Goal: Information Seeking & Learning: Learn about a topic

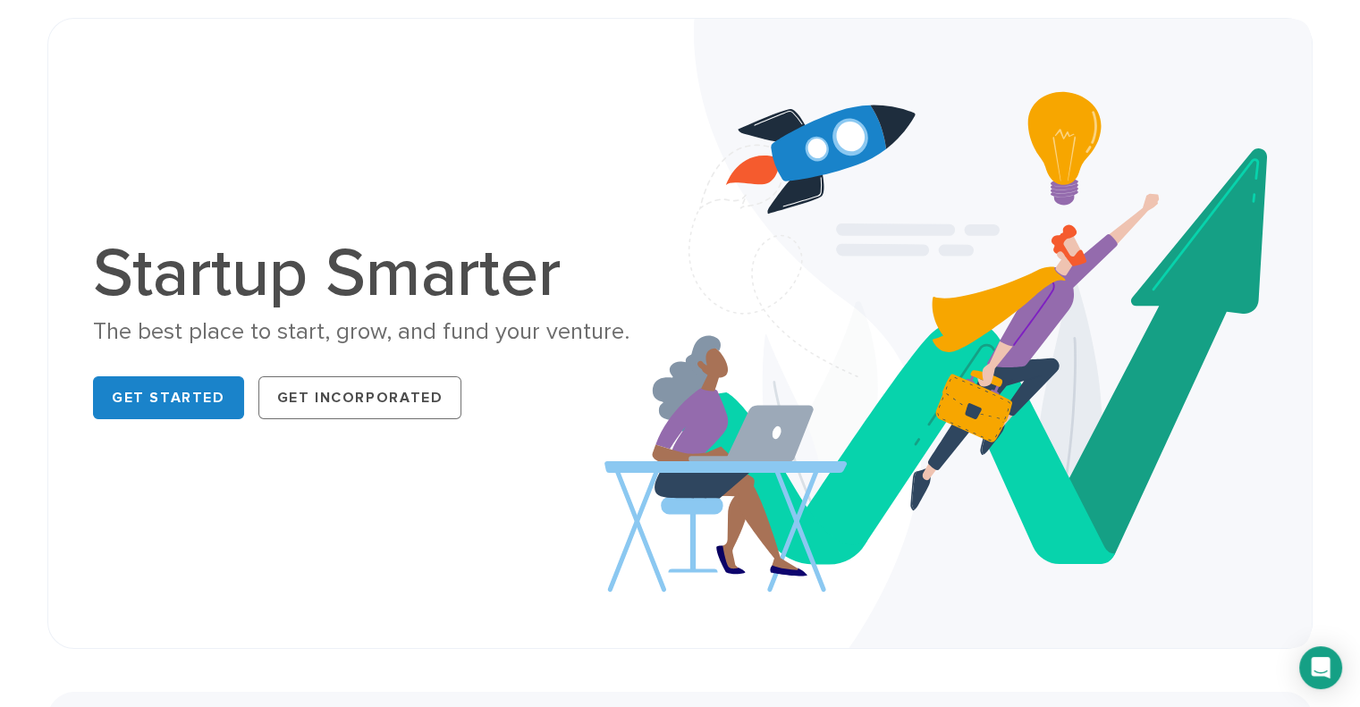
drag, startPoint x: 618, startPoint y: 205, endPoint x: 504, endPoint y: 203, distance: 113.6
click at [504, 203] on div "Startup Smarter The best place to start, grow, and fund your venture. Get Start…" at bounding box center [680, 333] width 1201 height 540
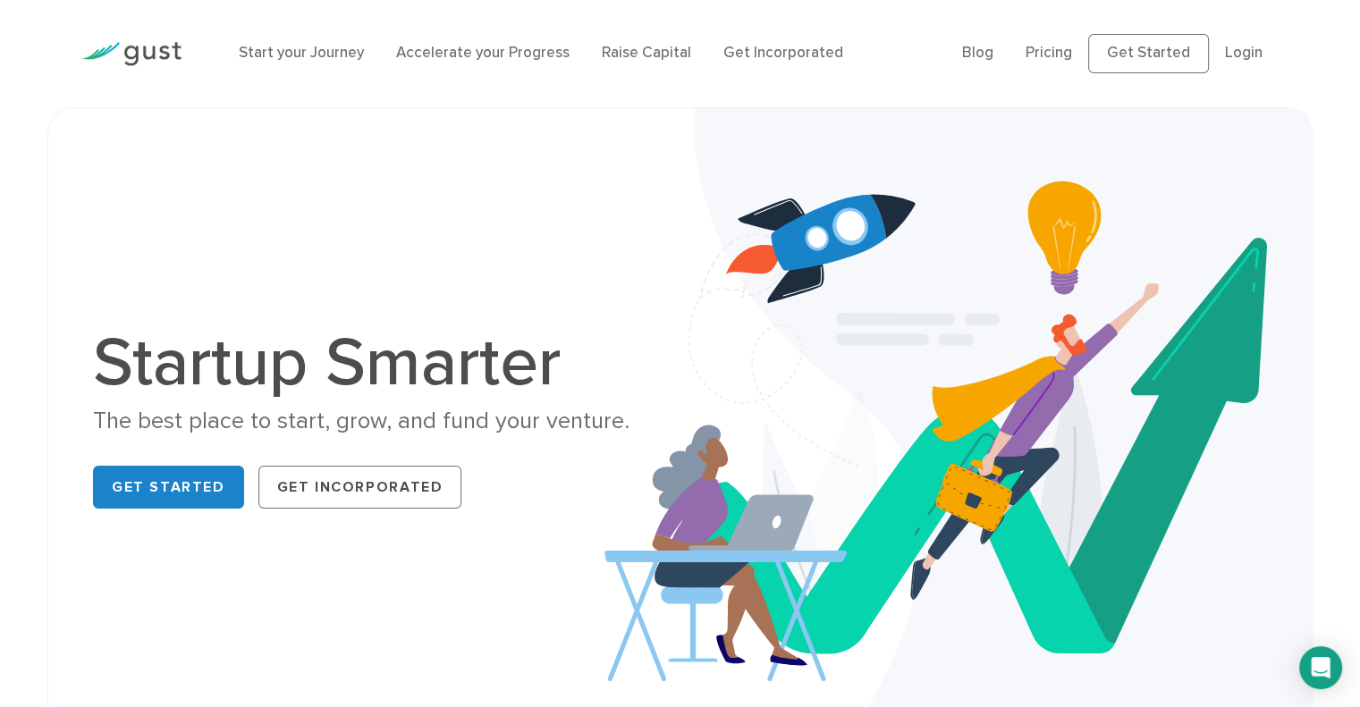
drag, startPoint x: 531, startPoint y: 194, endPoint x: 554, endPoint y: 190, distance: 22.8
click at [540, 191] on div "Startup Smarter The best place to start, grow, and fund your venture. Get Start…" at bounding box center [680, 423] width 1201 height 540
click at [561, 189] on div "Startup Smarter The best place to start, grow, and fund your venture. Get Start…" at bounding box center [680, 423] width 1201 height 540
click at [611, 178] on img at bounding box center [957, 423] width 707 height 630
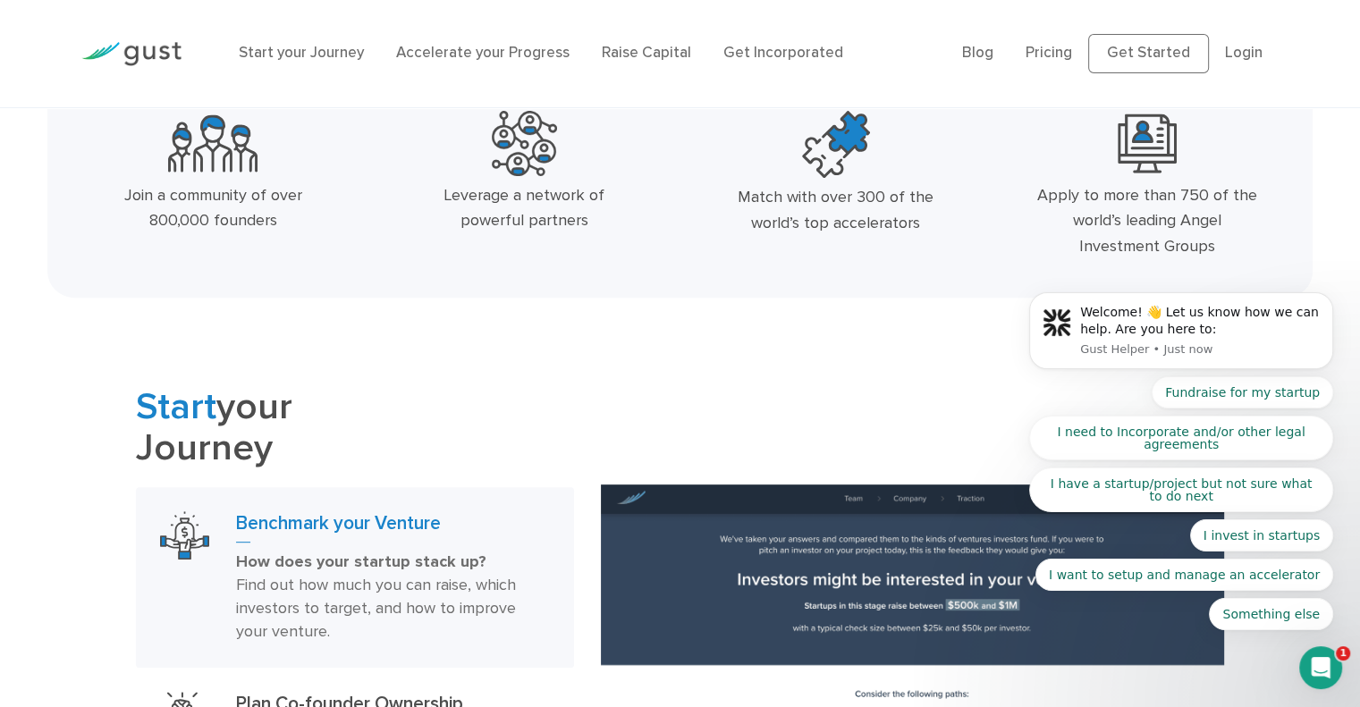
drag, startPoint x: 708, startPoint y: 125, endPoint x: 655, endPoint y: 136, distance: 54.7
click at [655, 137] on div at bounding box center [524, 143] width 284 height 65
click at [1065, 55] on body "Welcome! 👋 Let us know how we can help. Are you here to: Gust Helper • Just now…" at bounding box center [1181, 337] width 343 height 630
click at [1056, 55] on body "Welcome! 👋 Let us know how we can help. Are you here to: Gust Helper • Just now…" at bounding box center [1181, 337] width 343 height 630
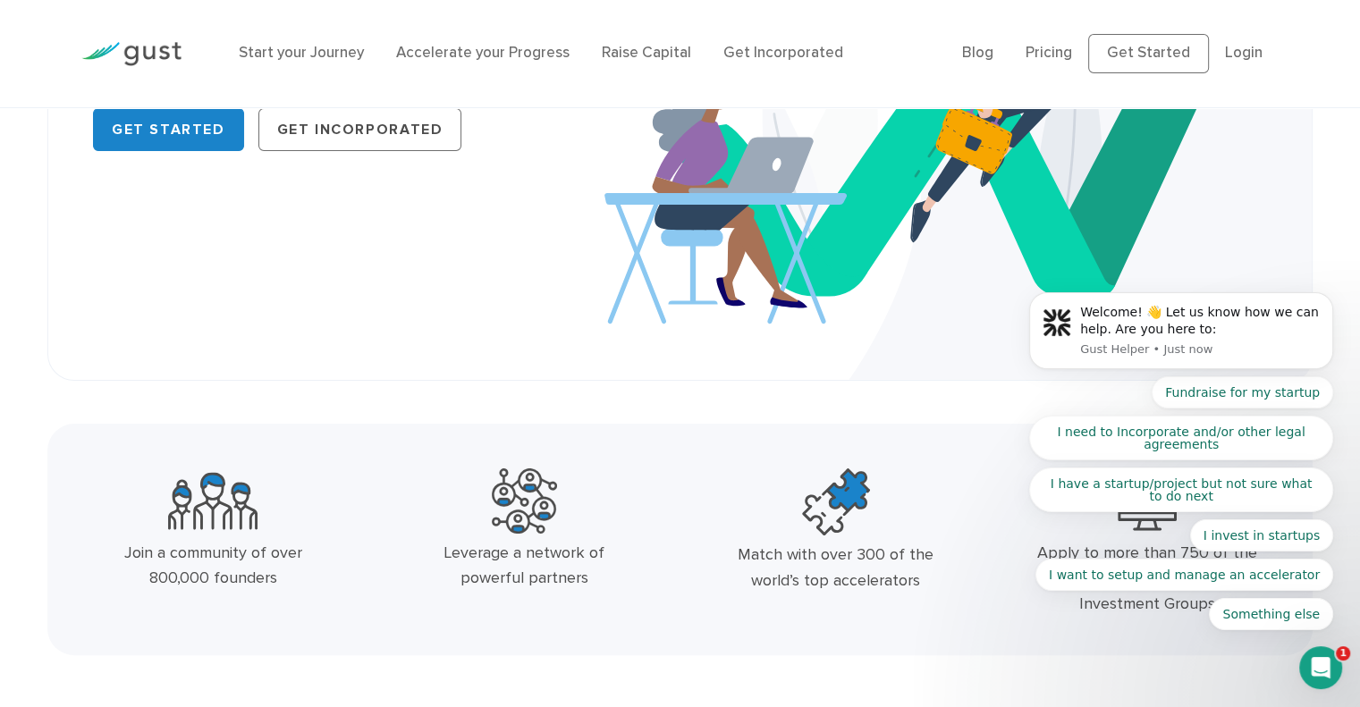
click at [1035, 51] on body "Welcome! 👋 Let us know how we can help. Are you here to: Gust Helper • Just now…" at bounding box center [1181, 337] width 343 height 630
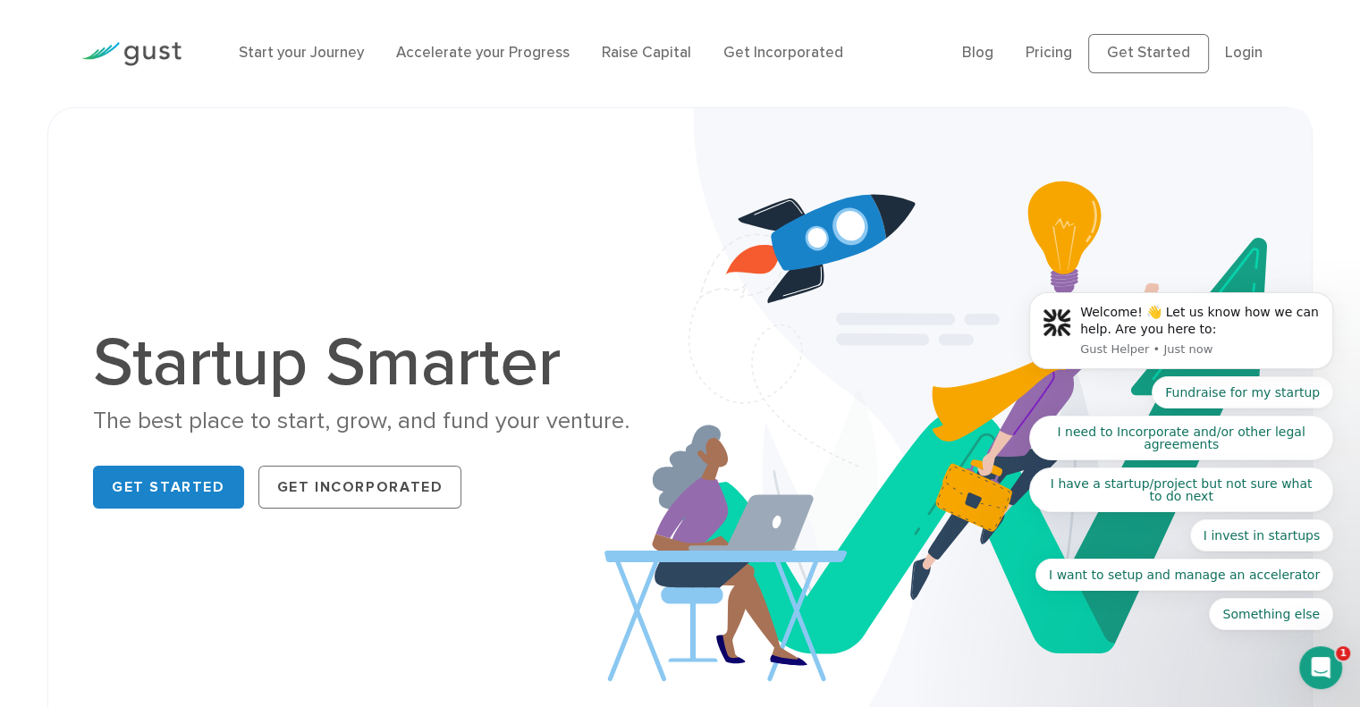
click at [1040, 53] on body "Welcome! 👋 Let us know how we can help. Are you here to: Gust Helper • Just now…" at bounding box center [1181, 337] width 343 height 630
click at [1047, 48] on body "Welcome! 👋 Let us know how we can help. Are you here to: Gust Helper • Just now…" at bounding box center [1181, 337] width 343 height 630
click at [1054, 52] on body "Welcome! 👋 Let us know how we can help. Are you here to: Gust Helper • Just now…" at bounding box center [1181, 337] width 343 height 630
click at [527, 51] on link "Accelerate your Progress" at bounding box center [482, 53] width 173 height 18
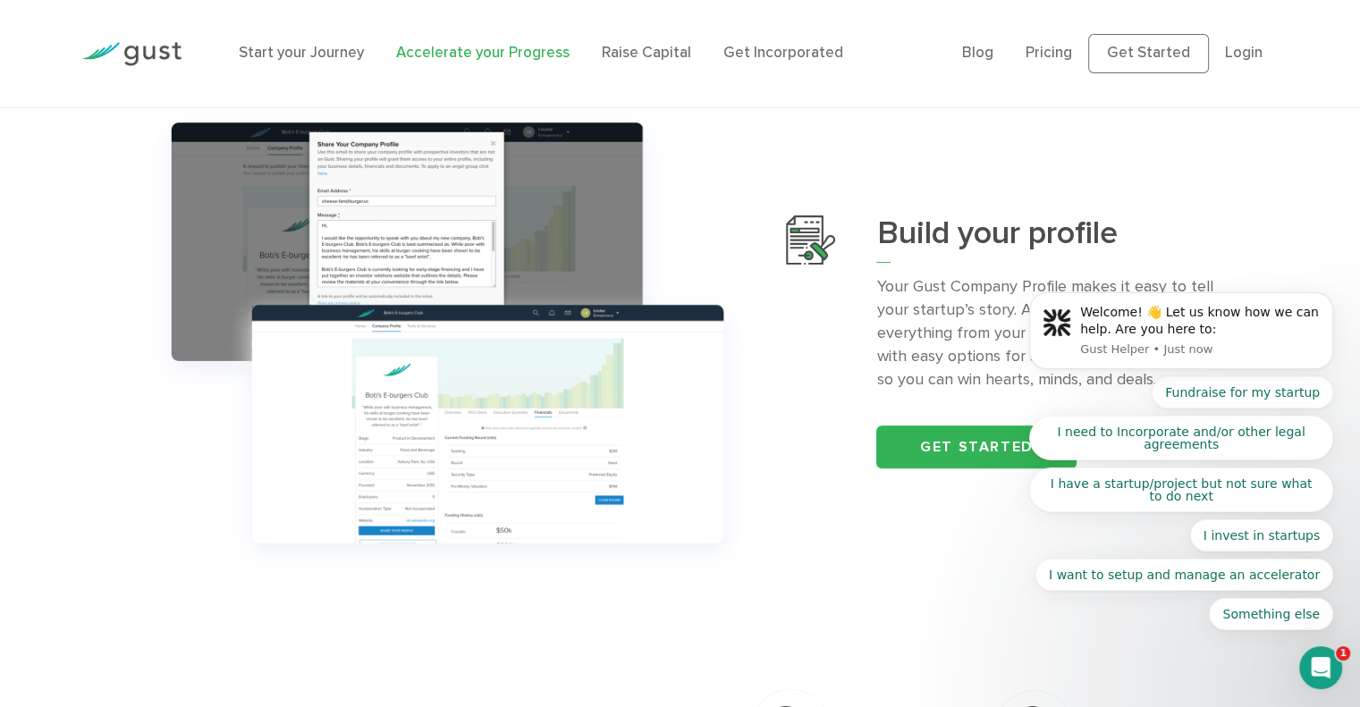
drag, startPoint x: 771, startPoint y: 258, endPoint x: 759, endPoint y: 251, distance: 13.2
click at [764, 253] on div at bounding box center [448, 342] width 651 height 492
drag, startPoint x: 759, startPoint y: 251, endPoint x: 739, endPoint y: 242, distance: 21.6
click at [739, 242] on img at bounding box center [448, 342] width 624 height 492
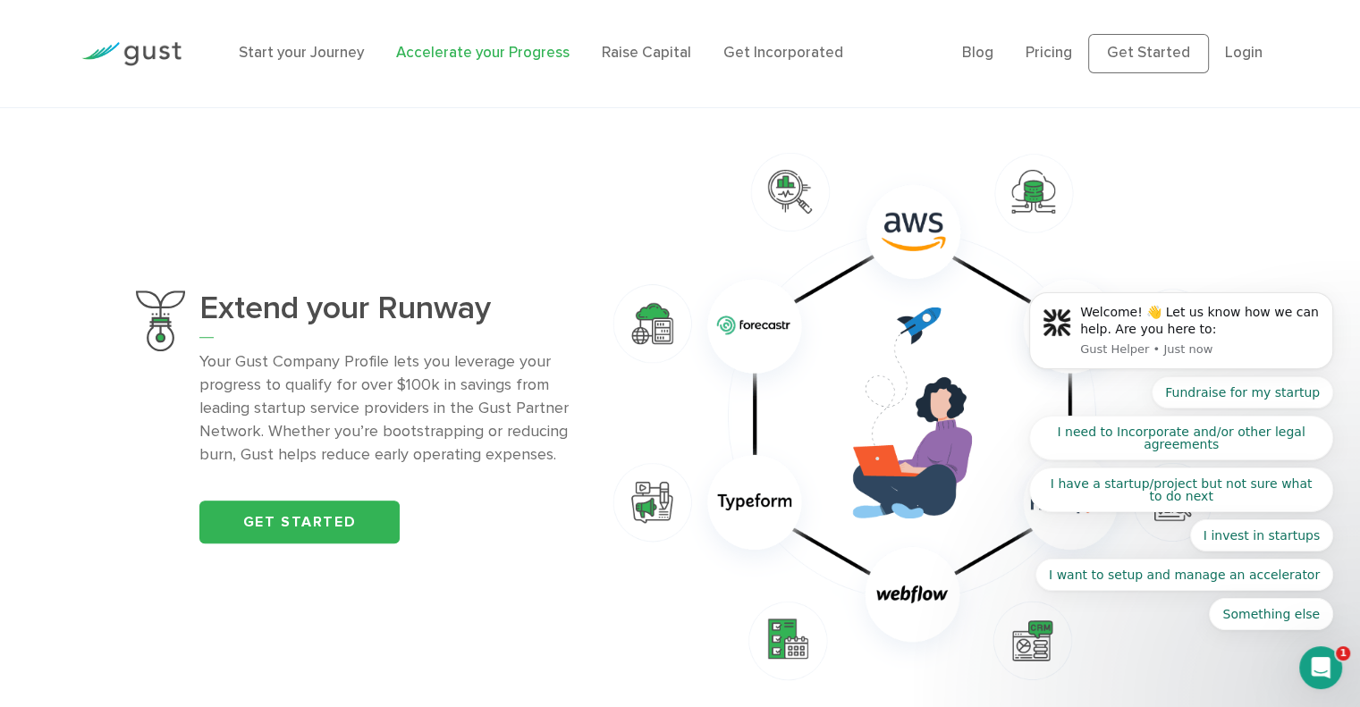
drag, startPoint x: 584, startPoint y: 263, endPoint x: 548, endPoint y: 255, distance: 36.7
click at [548, 256] on div "Extend your Runway Your Gust Company Profile lets you leverage your progress to…" at bounding box center [680, 416] width 1115 height 553
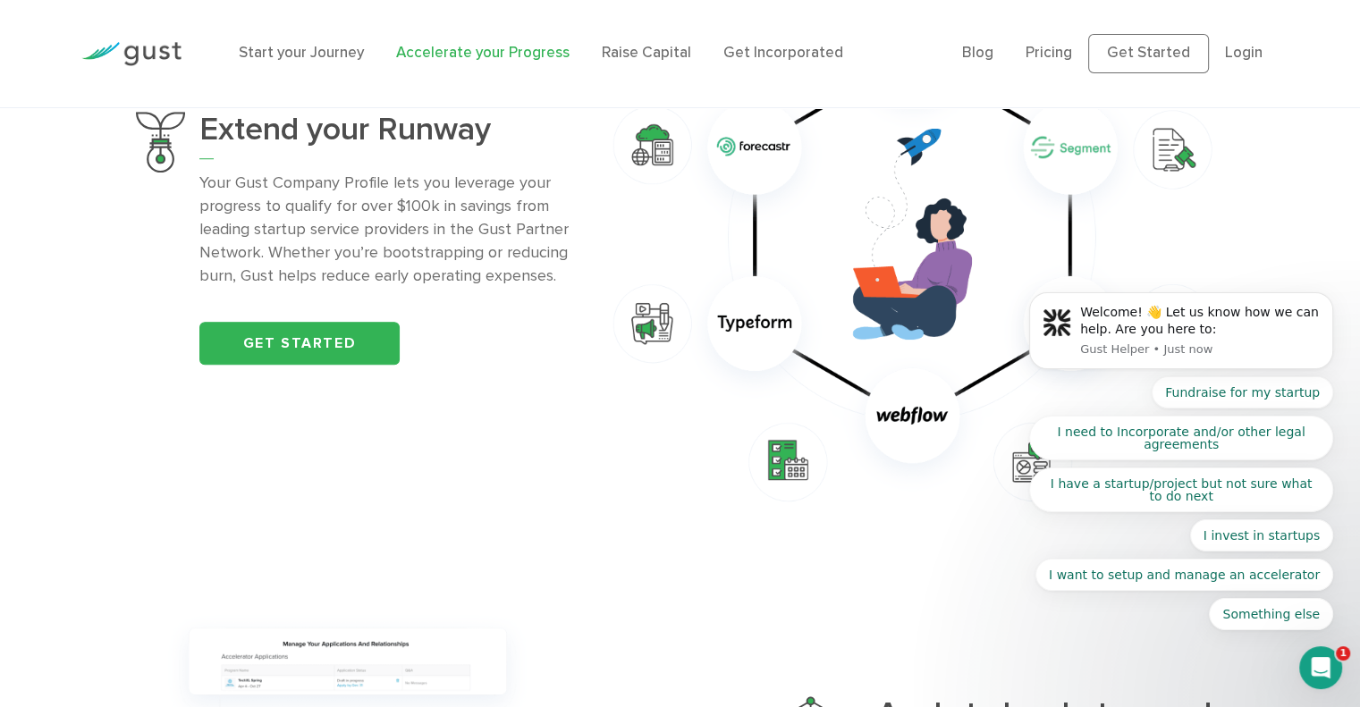
drag, startPoint x: 561, startPoint y: 306, endPoint x: 570, endPoint y: 334, distance: 29.1
click at [561, 307] on div "Extend your Runway Your Gust Company Profile lets you leverage your progress to…" at bounding box center [386, 238] width 375 height 253
click at [570, 334] on div "Get started" at bounding box center [386, 343] width 375 height 43
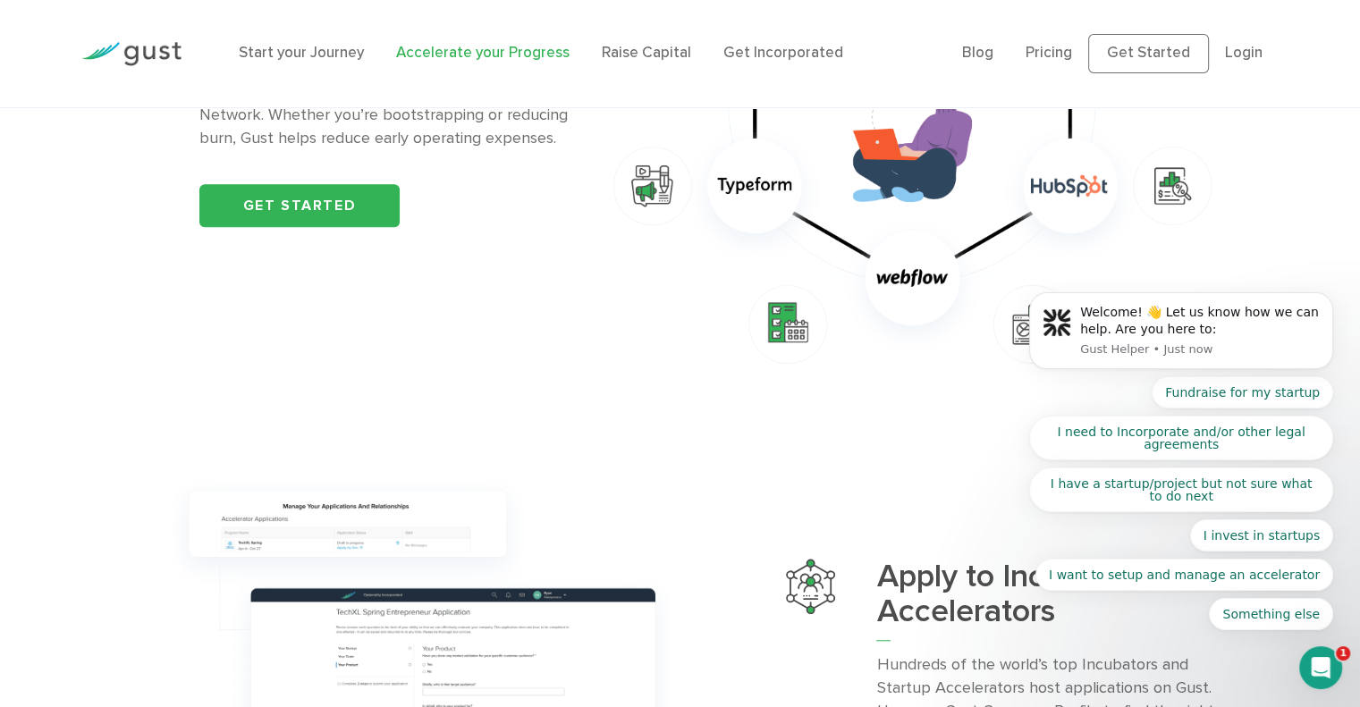
scroll to position [1341, 0]
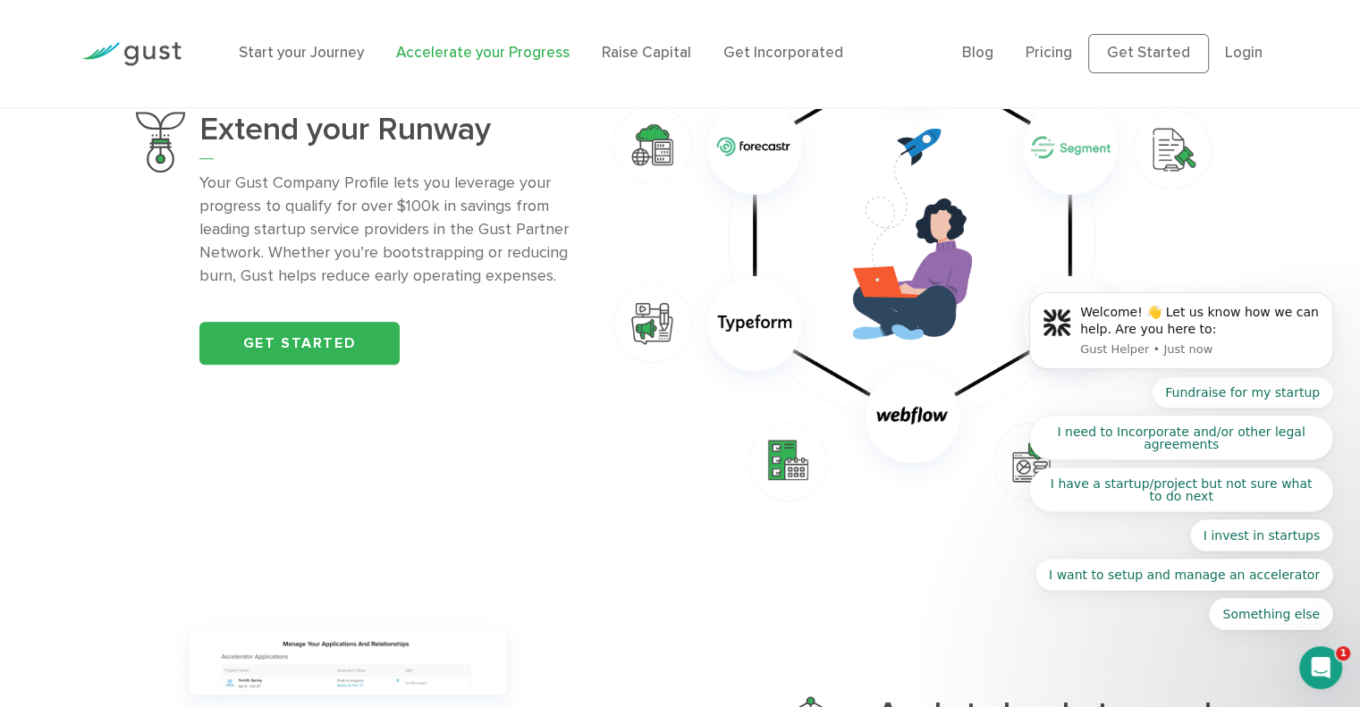
click at [570, 328] on div "Get started" at bounding box center [386, 343] width 375 height 43
